Goal: Task Accomplishment & Management: Use online tool/utility

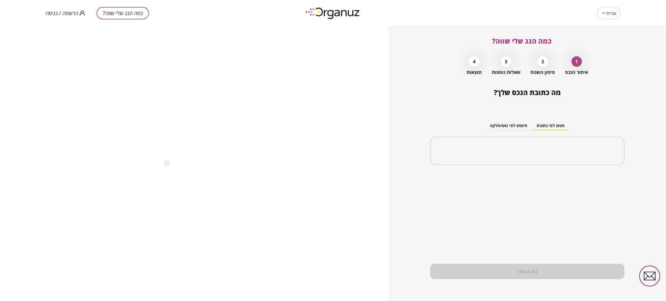
click at [442, 107] on div "חפש לפי כתובת חיפוש לפי גוש/חלקה ​" at bounding box center [527, 138] width 194 height 63
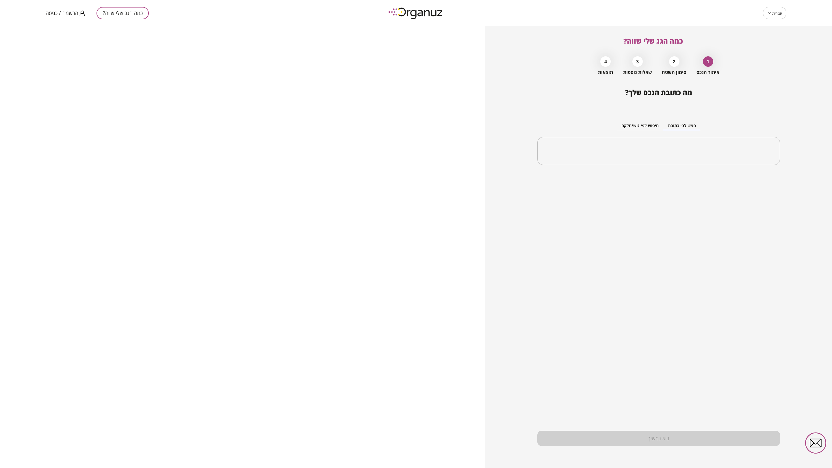
click at [57, 13] on span "הרשמה / כניסה" at bounding box center [62, 13] width 33 height 6
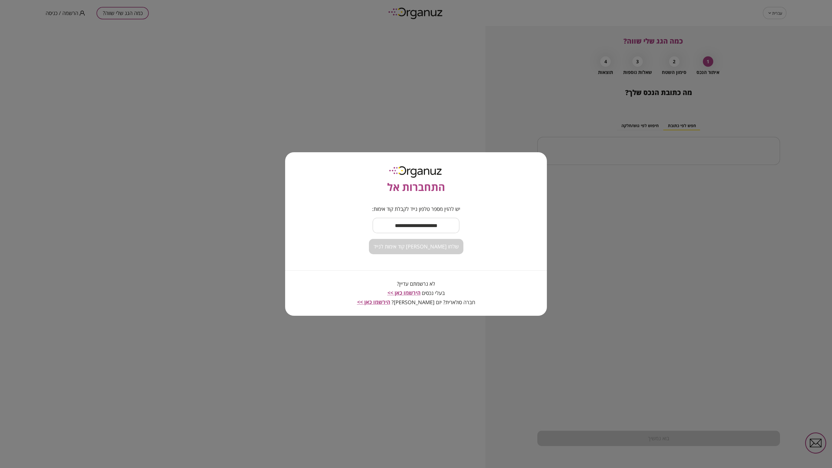
click at [440, 227] on input "text" at bounding box center [416, 225] width 87 height 17
type input "**********"
click at [435, 248] on span "שלחו [PERSON_NAME] קוד אימות לנייד" at bounding box center [416, 247] width 85 height 6
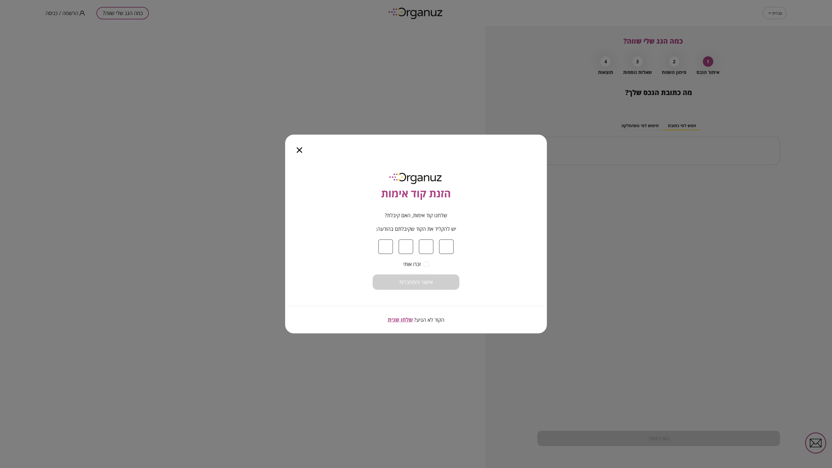
type input "*"
click at [437, 290] on div "הזנת קוד אימות שלחנו קוד אימות, האם קיבלת? יש להקליד את הקוד שקיבלתם בהודעה: * …" at bounding box center [416, 246] width 262 height 175
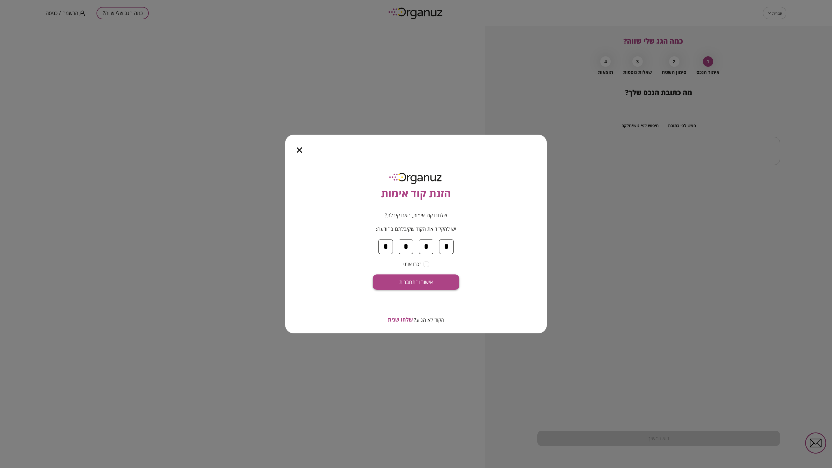
click at [440, 284] on button "אישור והתחברות" at bounding box center [416, 281] width 87 height 15
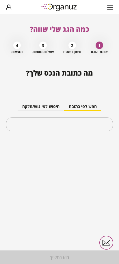
click at [108, 9] on icon "button" at bounding box center [110, 8] width 6 height 6
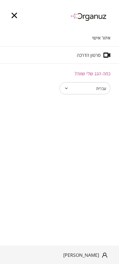
click at [97, 55] on span "סרטון הדרכה" at bounding box center [89, 55] width 24 height 5
